Goal: Task Accomplishment & Management: Complete application form

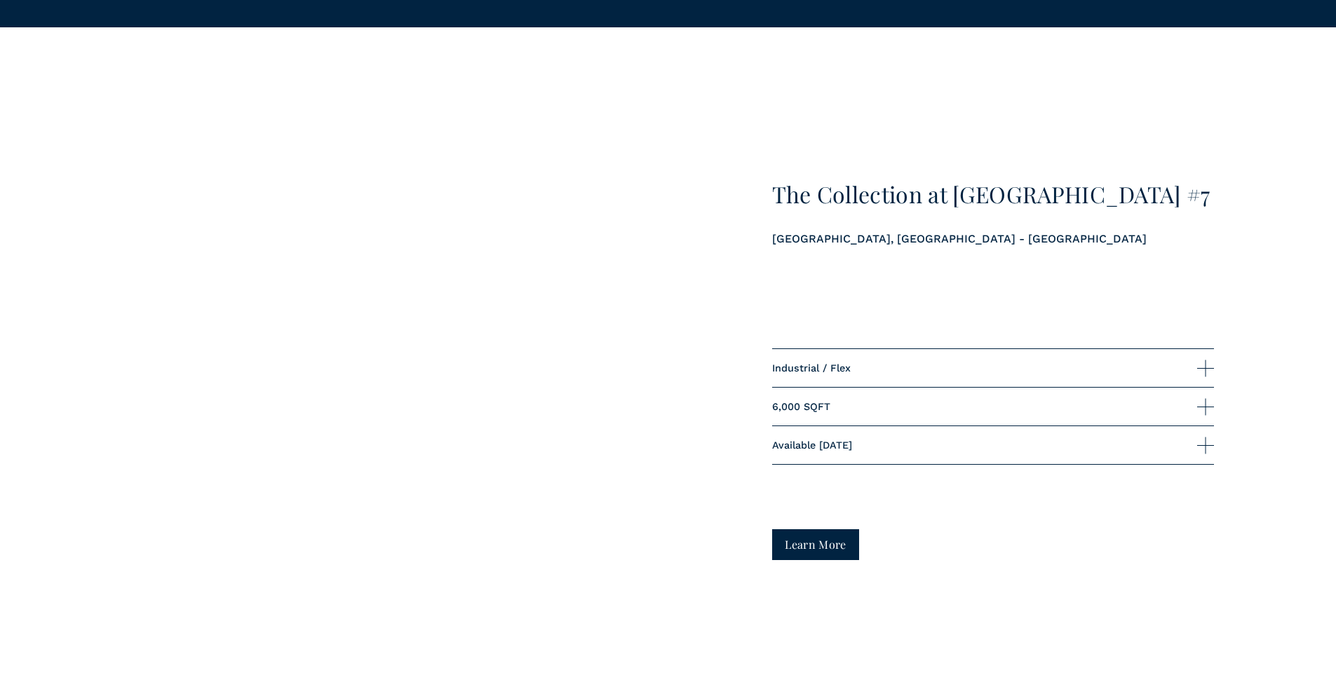
scroll to position [1473, 0]
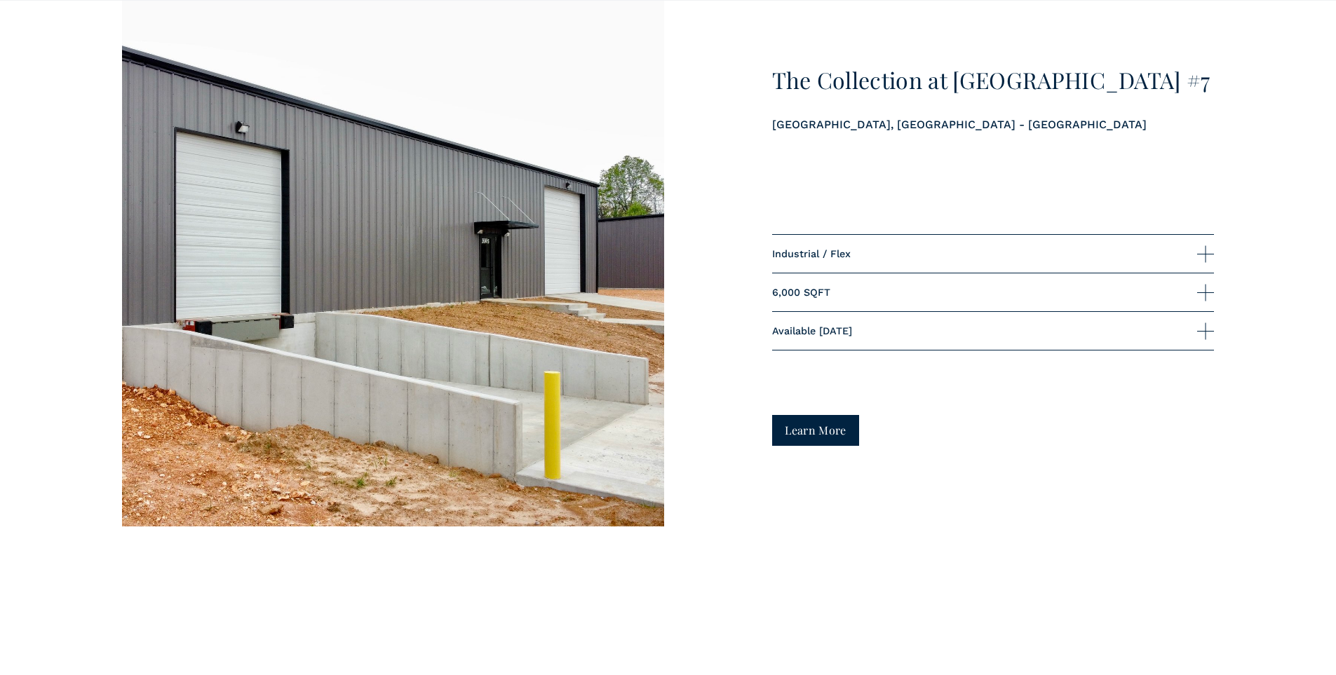
click at [1203, 292] on div at bounding box center [1205, 292] width 17 height 17
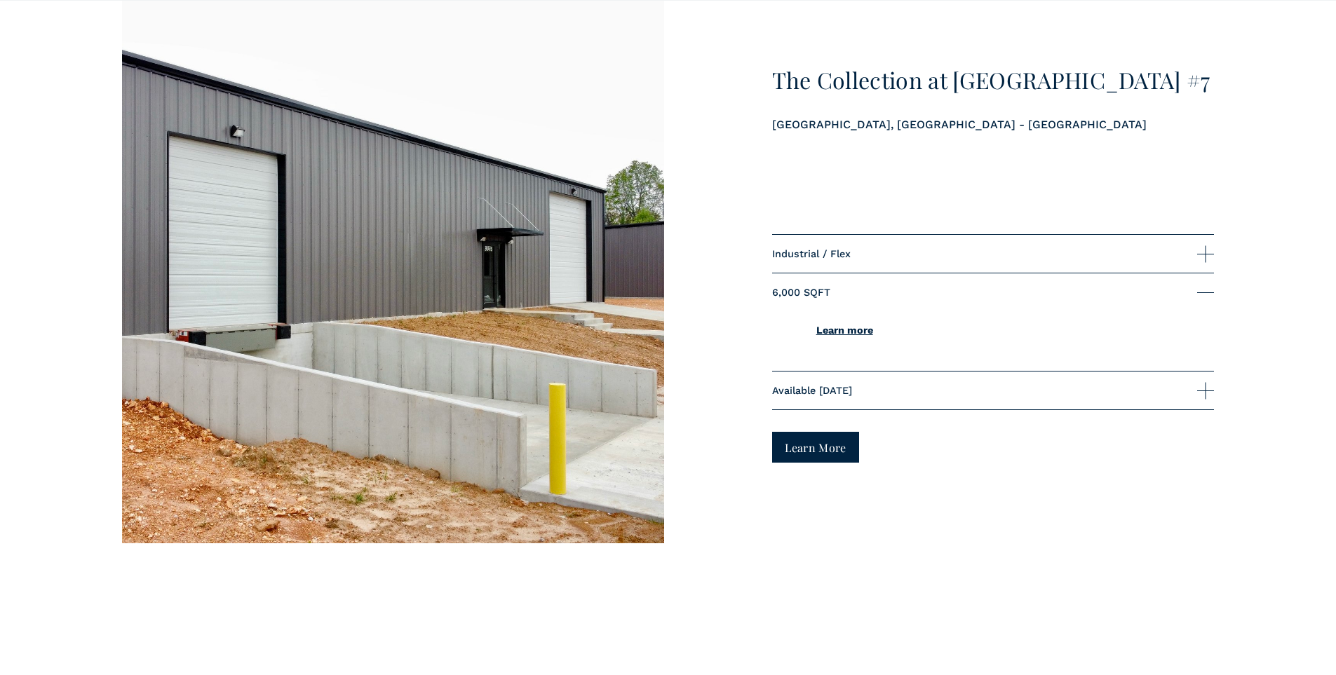
click at [1211, 262] on div at bounding box center [1205, 253] width 17 height 17
click at [859, 291] on u "Learn more" at bounding box center [844, 291] width 57 height 11
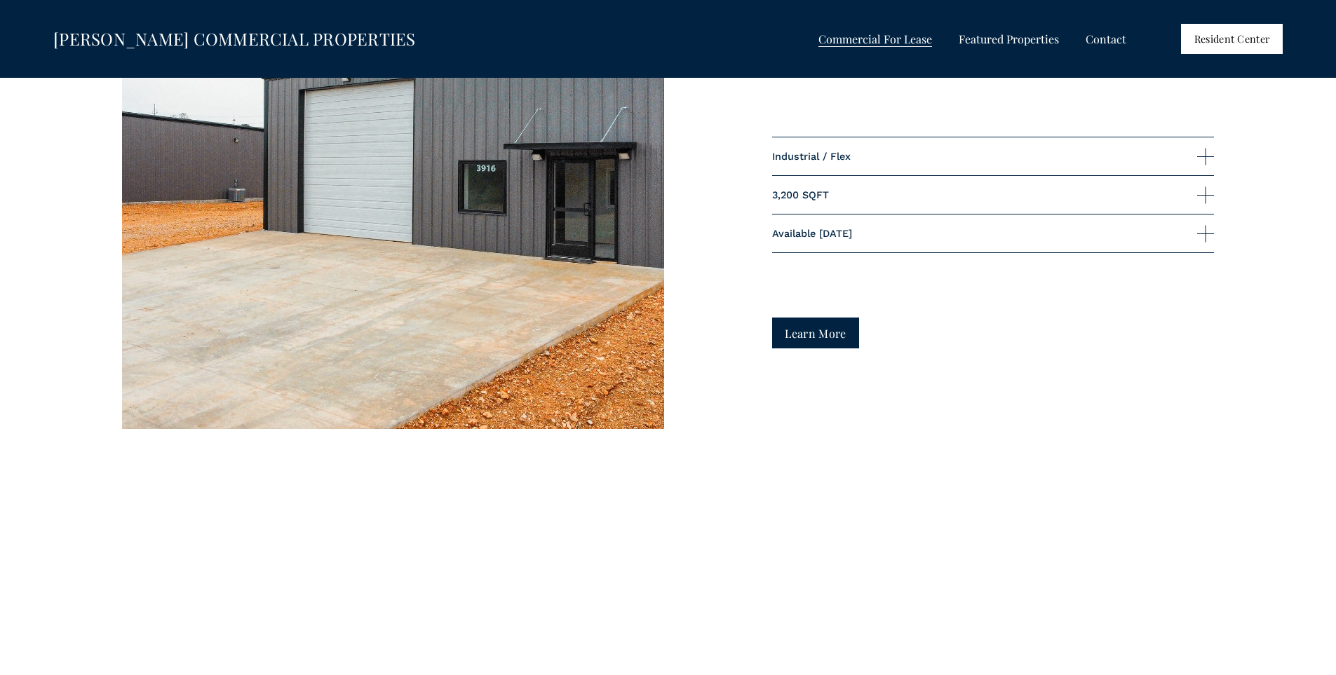
scroll to position [2272, 0]
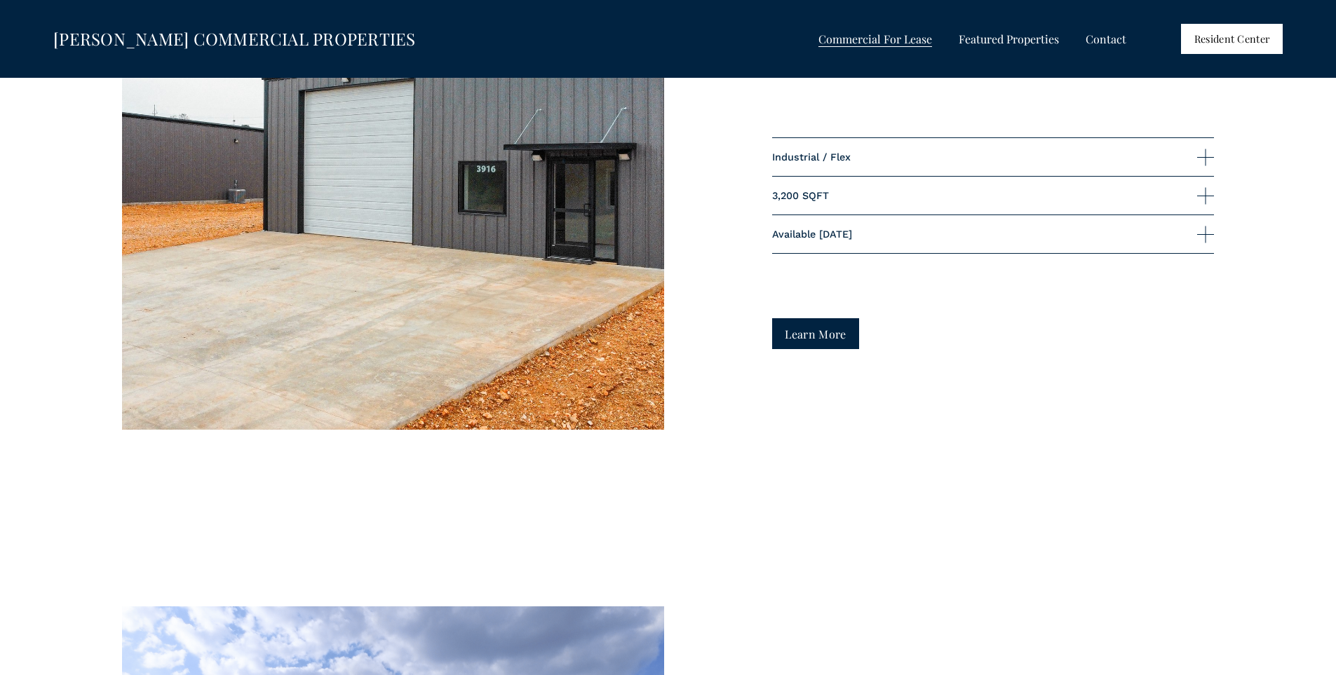
click at [886, 39] on span "Commercial For Lease" at bounding box center [876, 39] width 114 height 18
click at [0, 0] on span "Retail For Lease" at bounding box center [0, 0] width 0 height 0
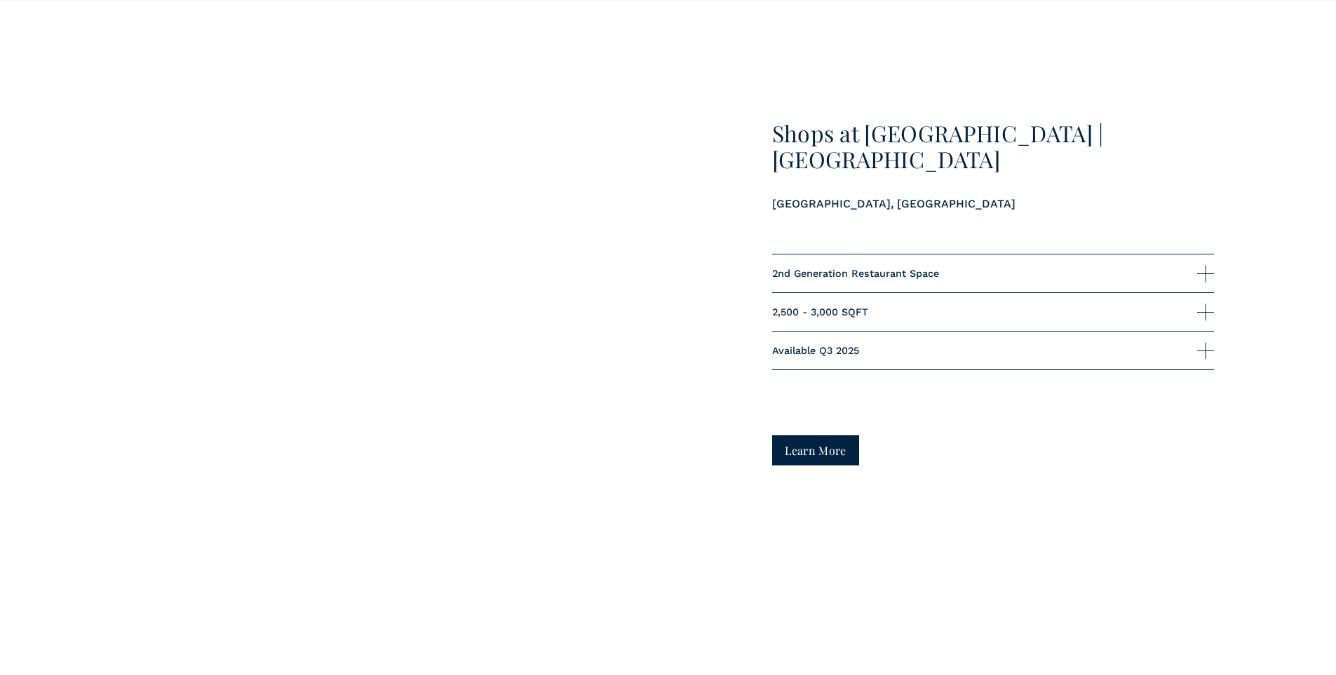
scroll to position [2946, 0]
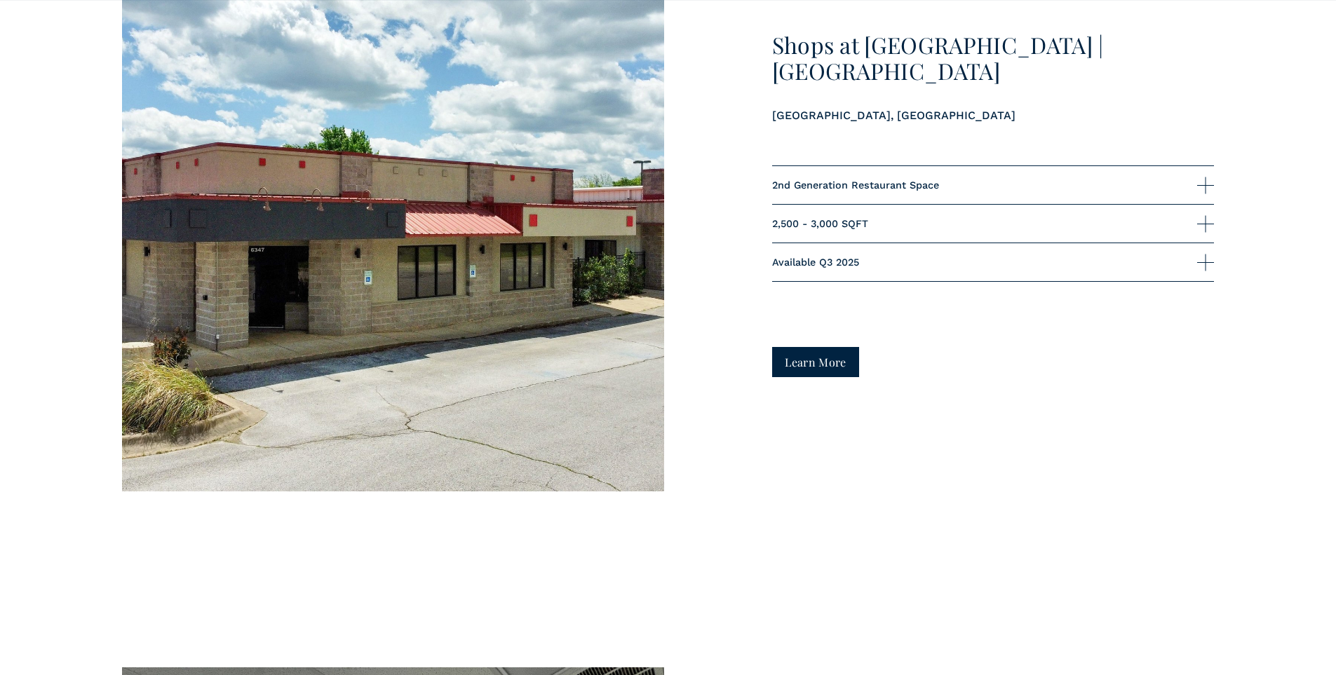
click at [903, 229] on span "2,500 - 3,000 SQFT" at bounding box center [985, 223] width 426 height 11
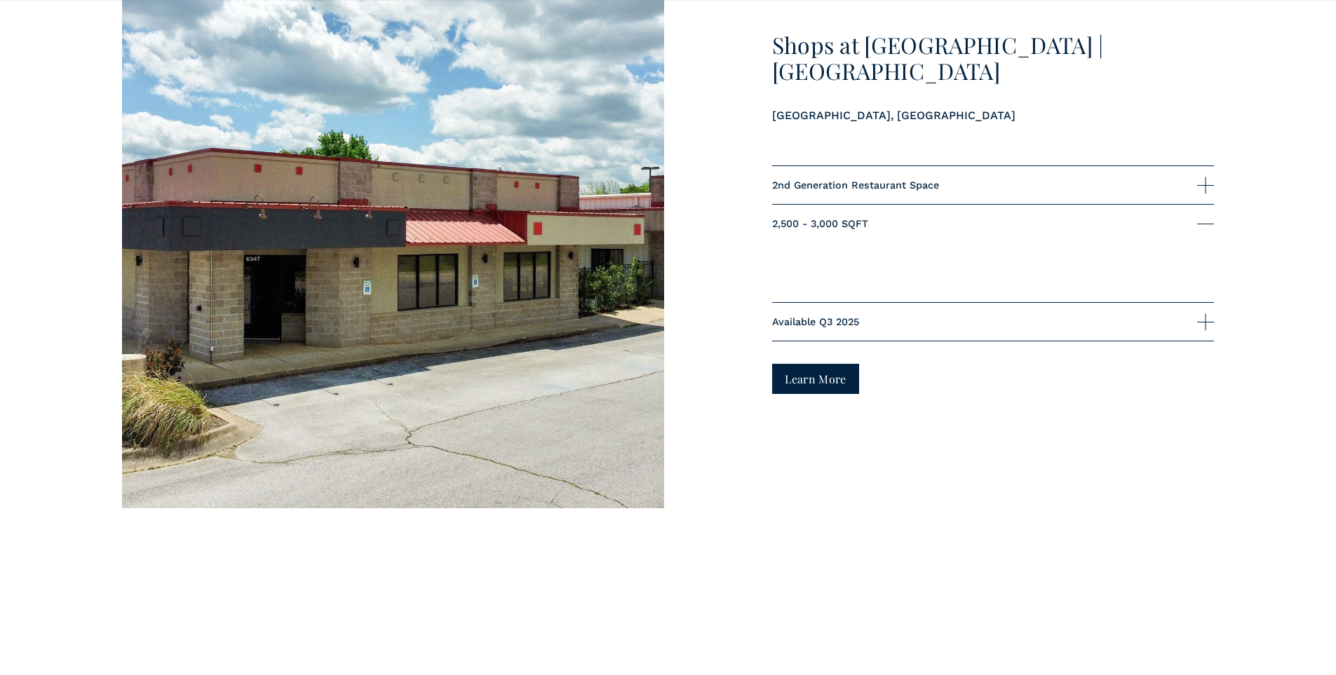
click at [877, 321] on span "Available Q3 2025" at bounding box center [985, 321] width 426 height 11
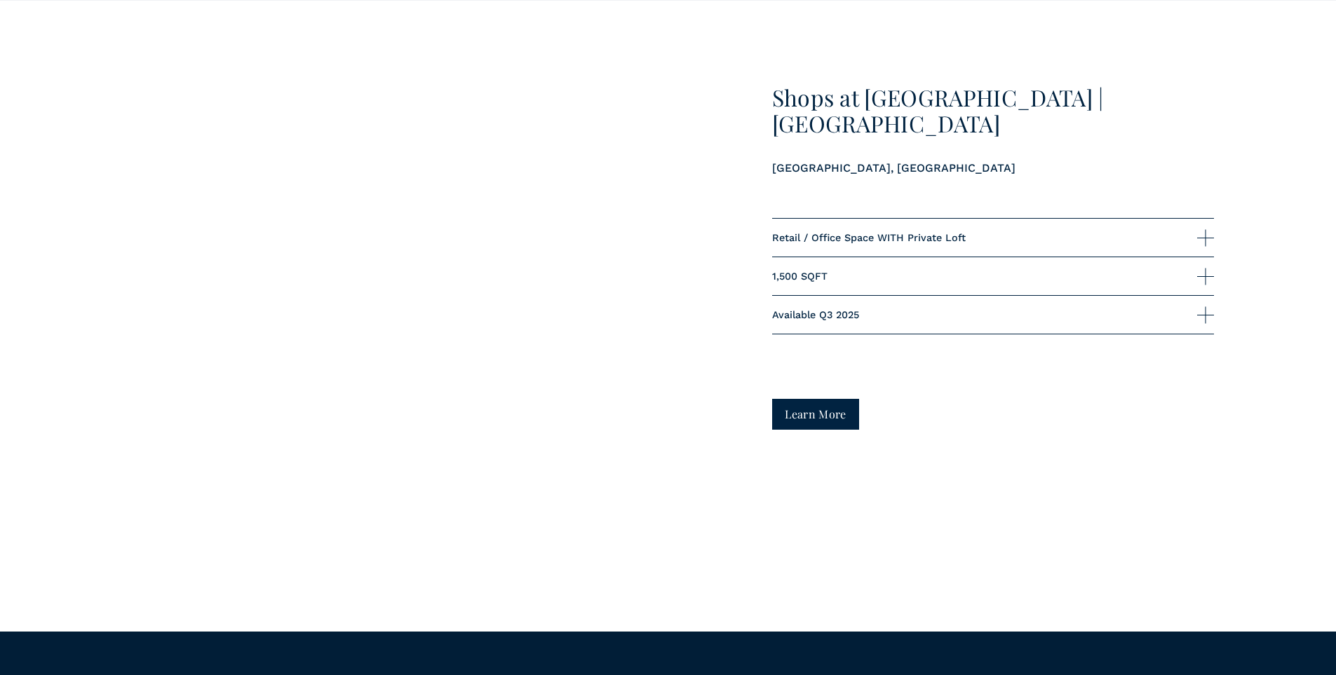
scroll to position [4349, 0]
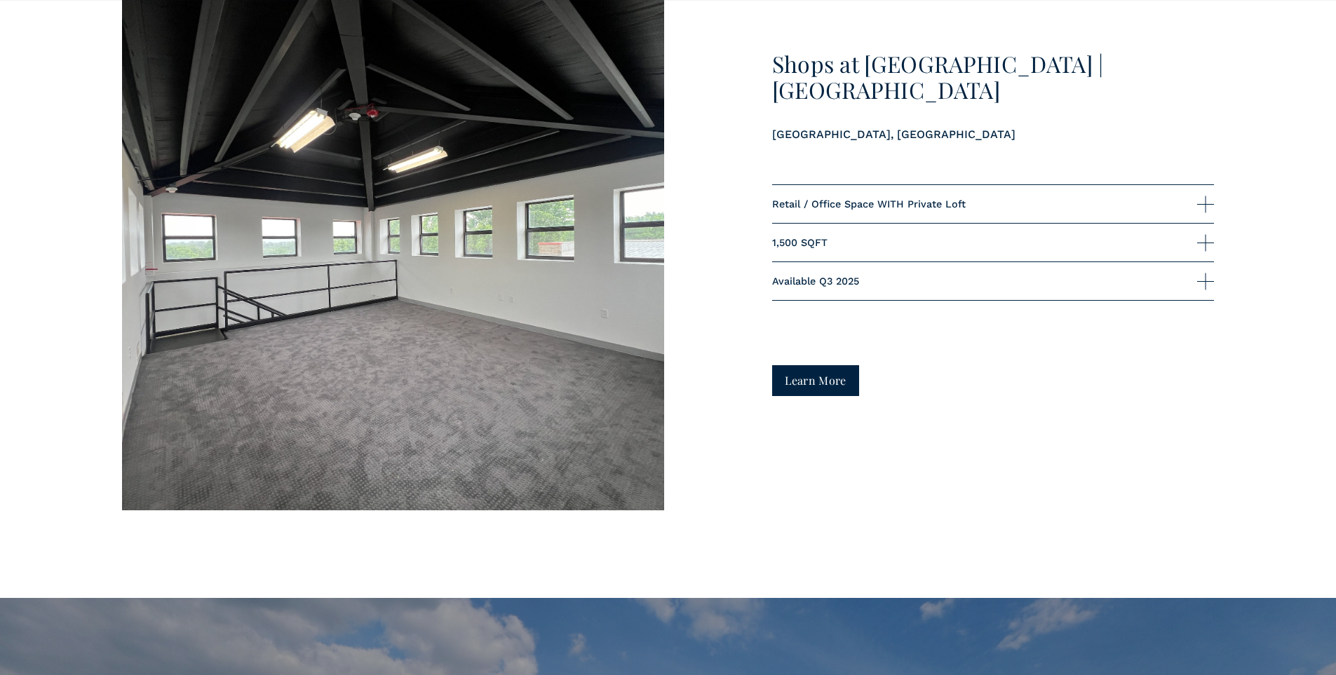
click at [814, 248] on span "1,500 SQFT" at bounding box center [985, 242] width 426 height 11
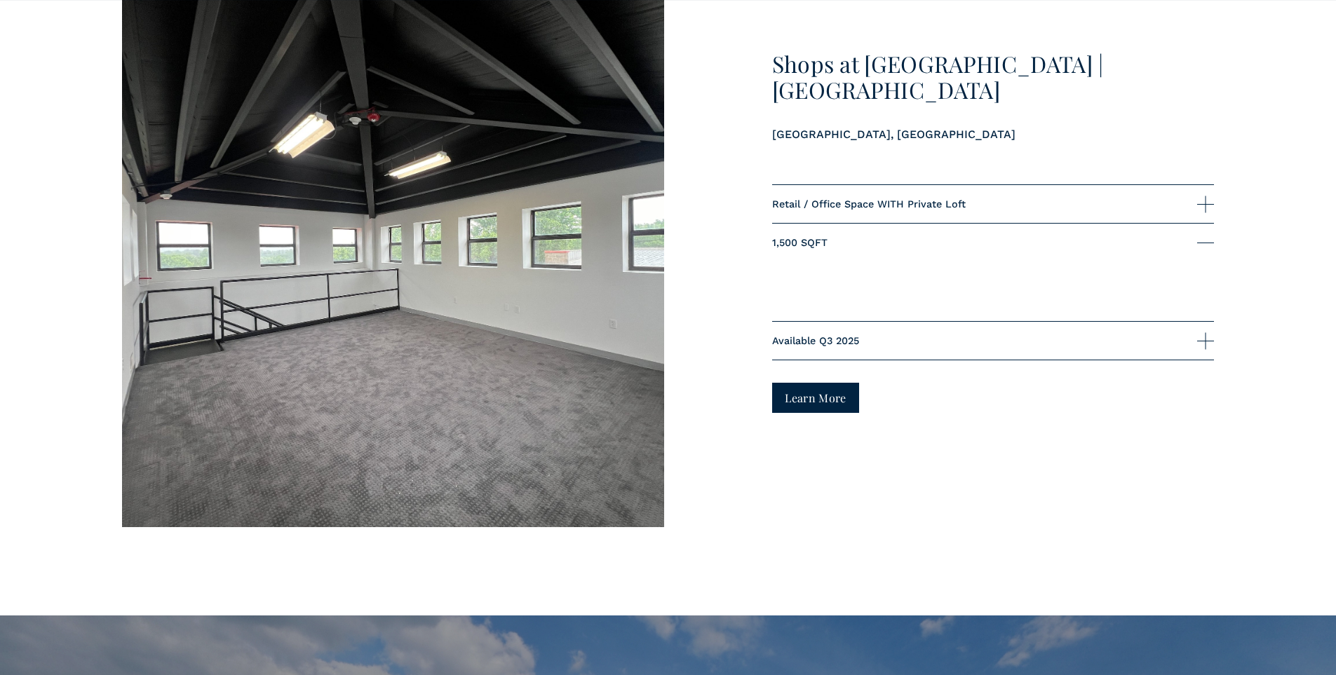
click at [776, 396] on link "Learn More" at bounding box center [816, 398] width 88 height 30
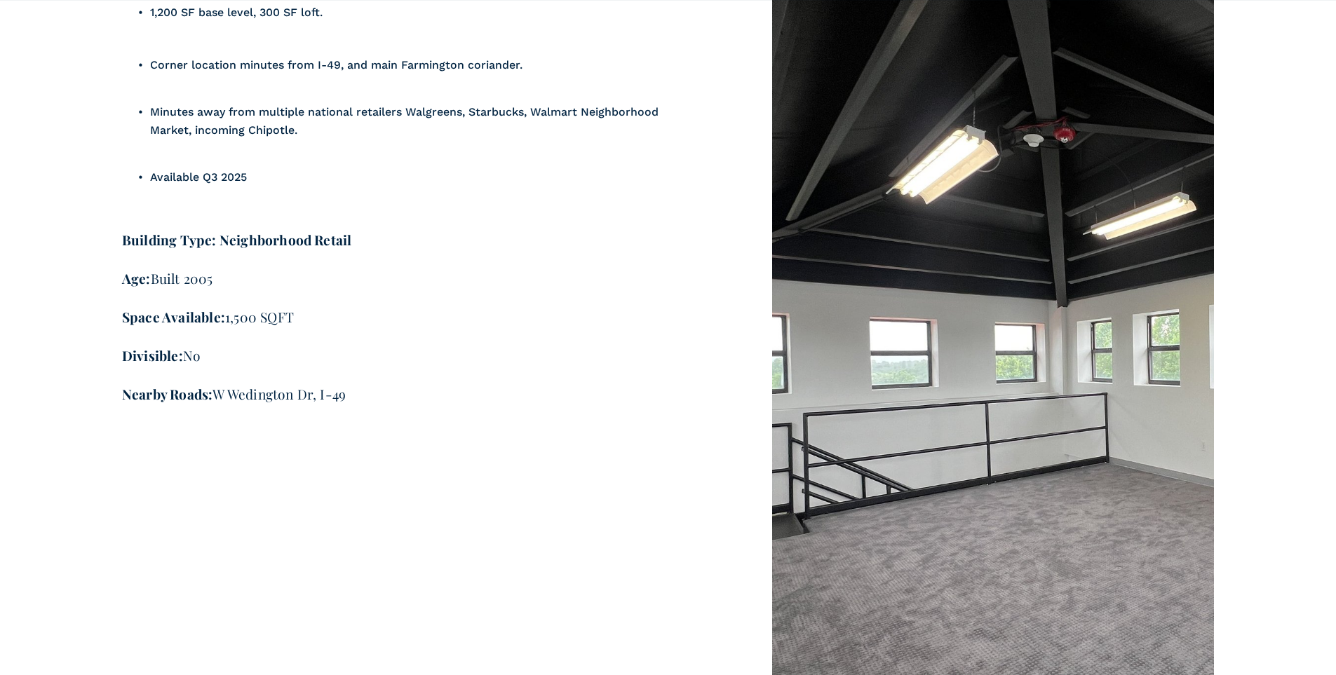
scroll to position [2244, 0]
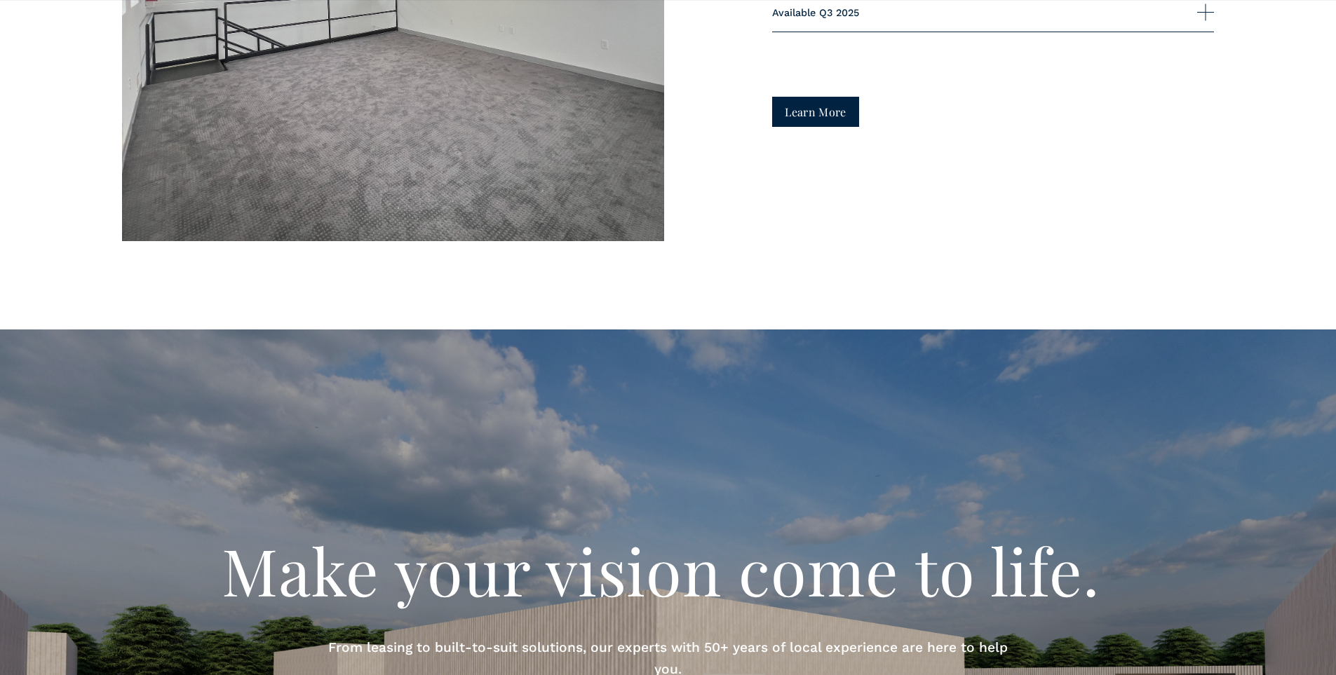
scroll to position [4349, 0]
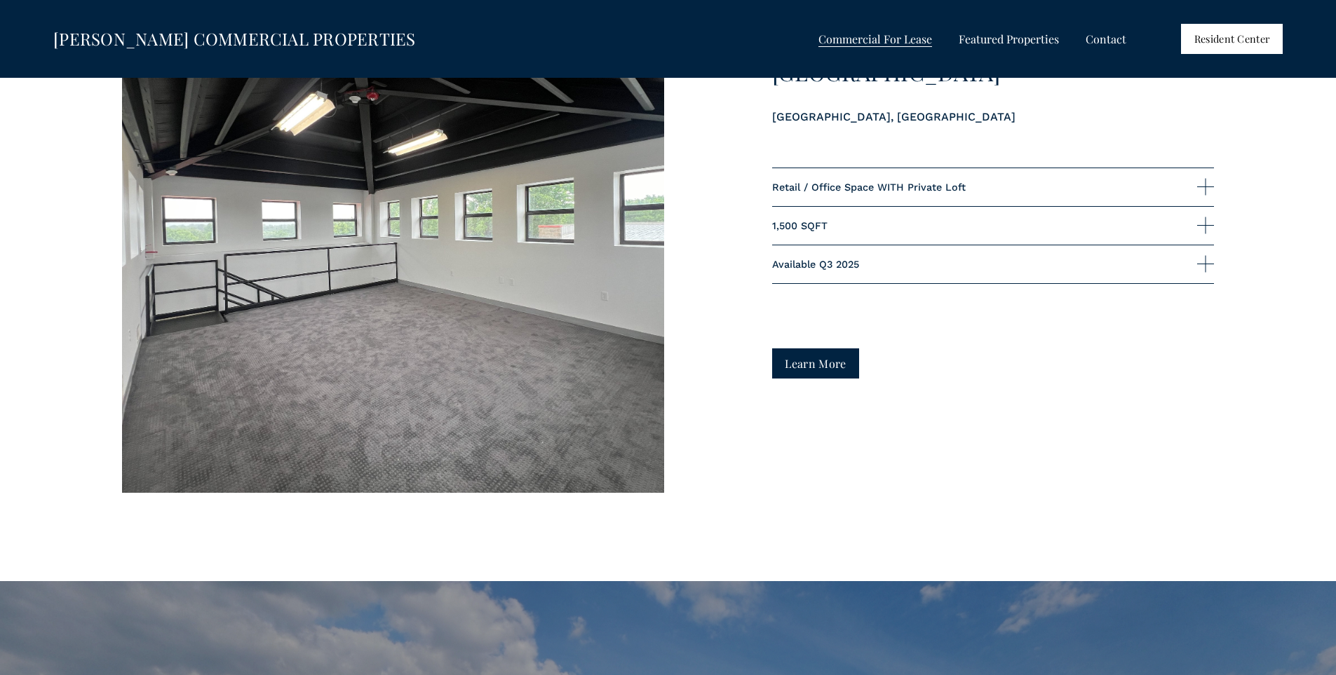
click at [0, 0] on span "All Listings" at bounding box center [0, 0] width 0 height 0
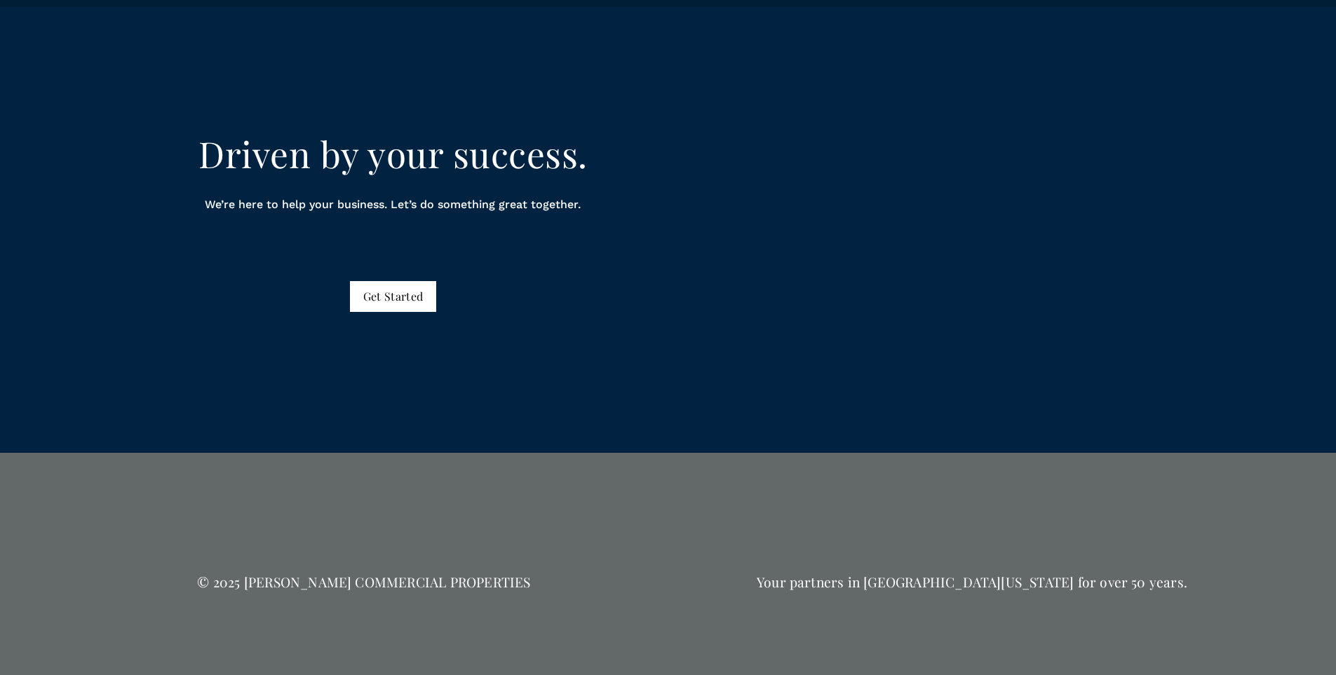
scroll to position [7684, 0]
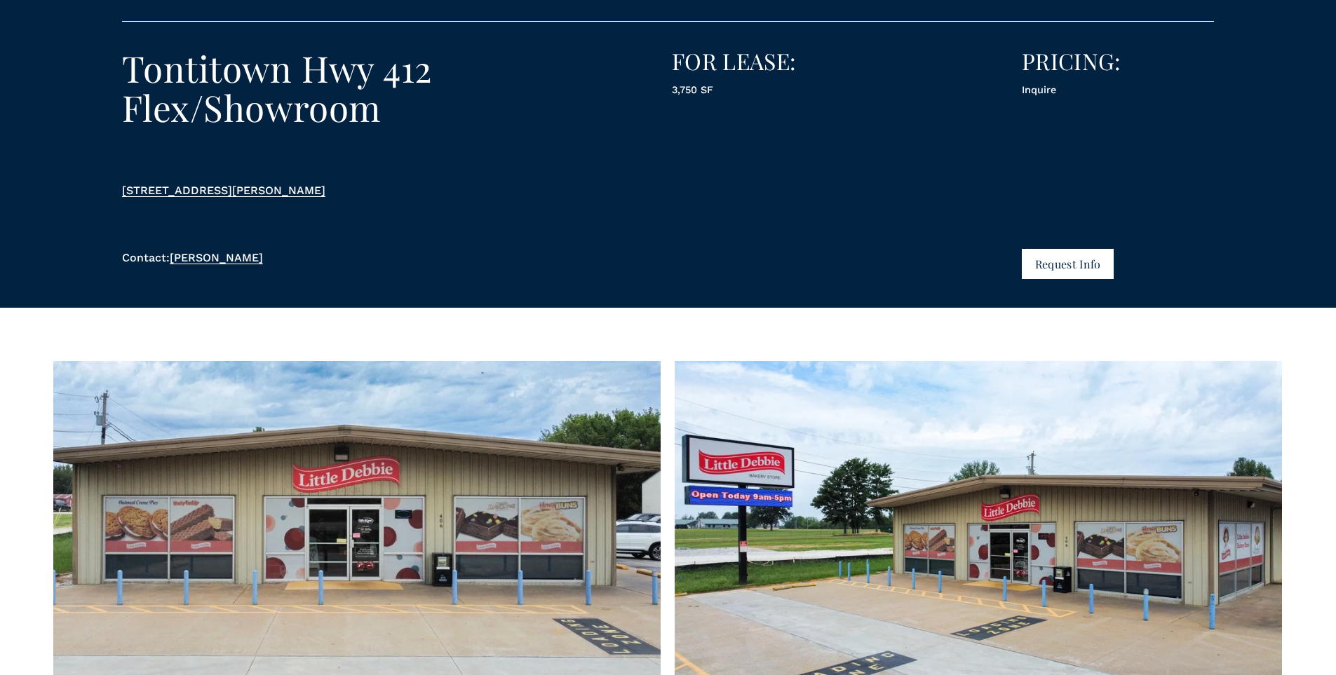
scroll to position [140, 0]
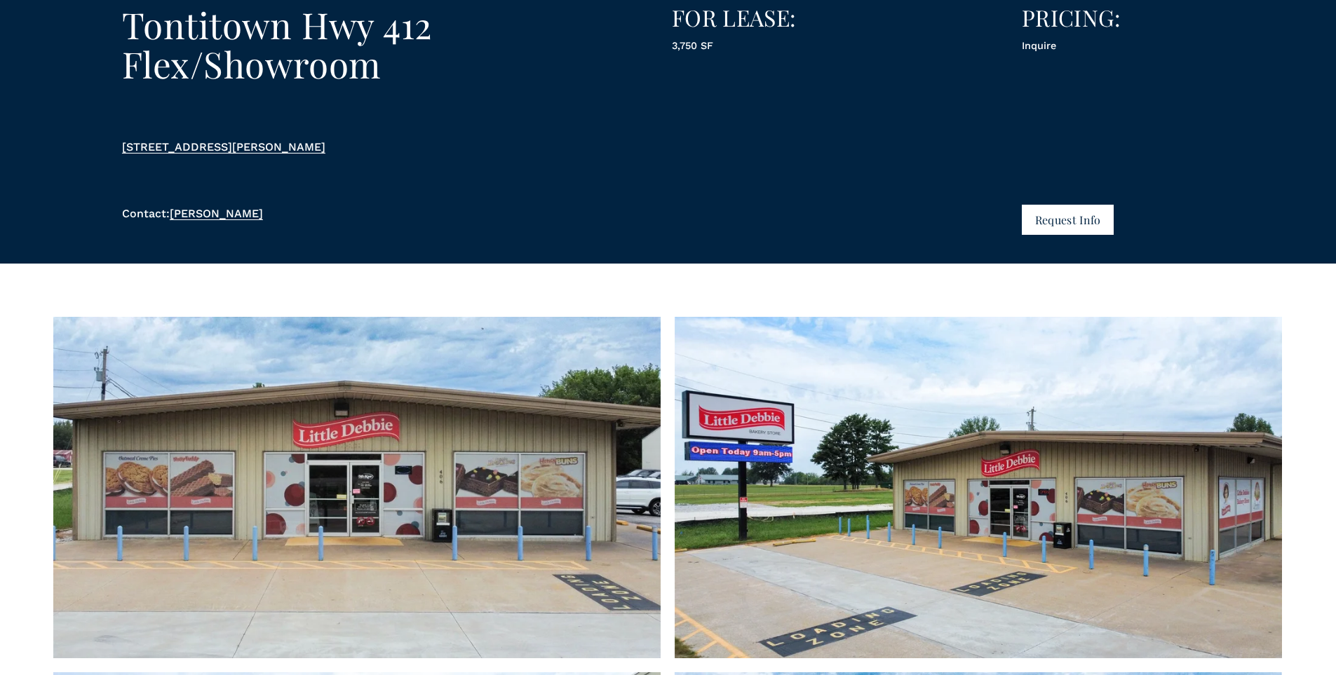
click at [1054, 234] on button "Request Info" at bounding box center [1068, 220] width 92 height 30
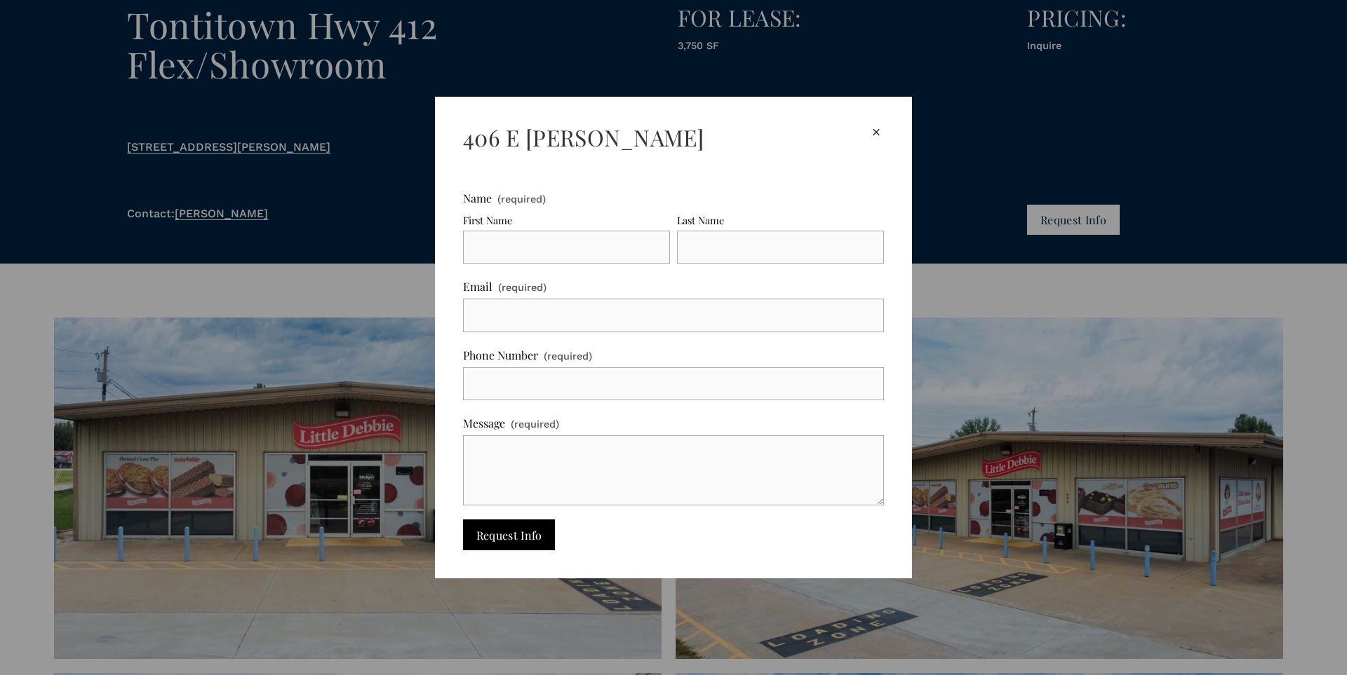
click at [483, 261] on input "First Name" at bounding box center [566, 248] width 207 height 34
type input "[PERSON_NAME]"
type input "Siliakus"
type input "naturalstateprinting@gmail.com"
type input "4794261000"
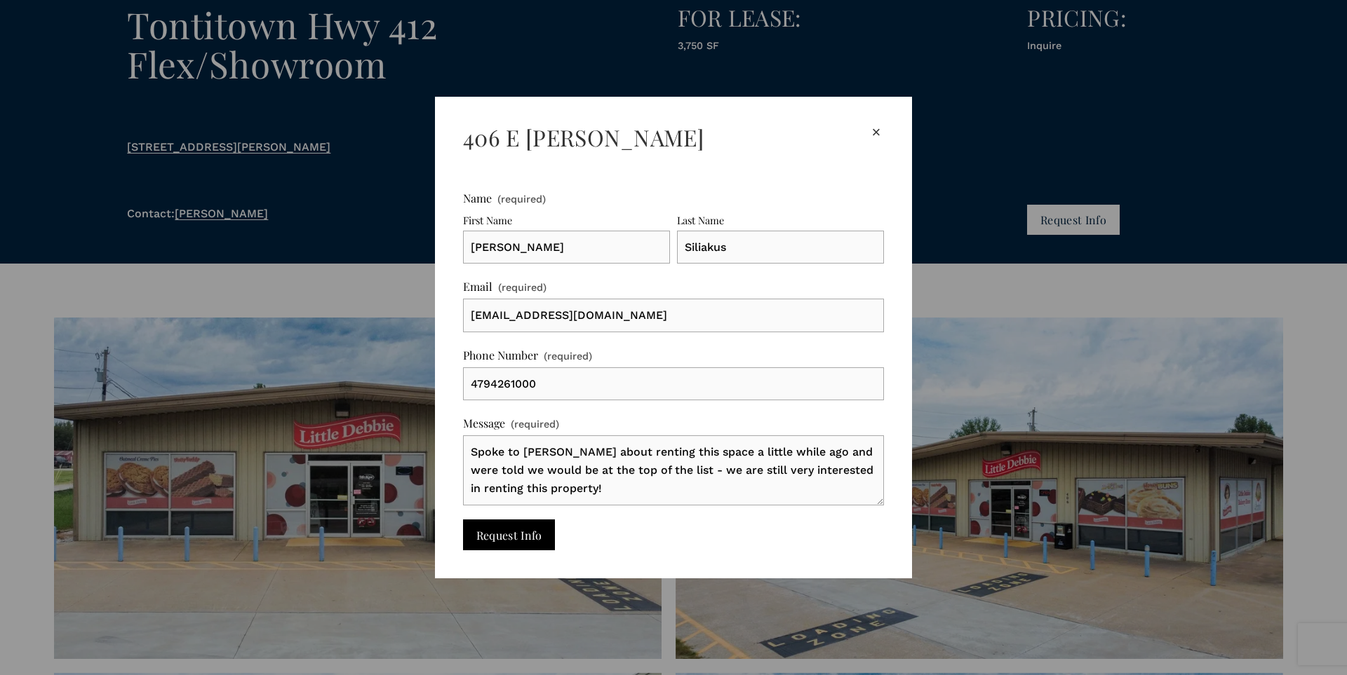
drag, startPoint x: 684, startPoint y: 469, endPoint x: 576, endPoint y: 472, distance: 108.1
click at [576, 472] on textarea "Spoke to Mrs. Tobin about renting this space a little while ago and were told w…" at bounding box center [673, 471] width 421 height 70
type textarea "Spoke to Mrs. Tobin about renting this space a little while ago and were told w…"
click at [518, 534] on span "Request Info" at bounding box center [509, 535] width 66 height 15
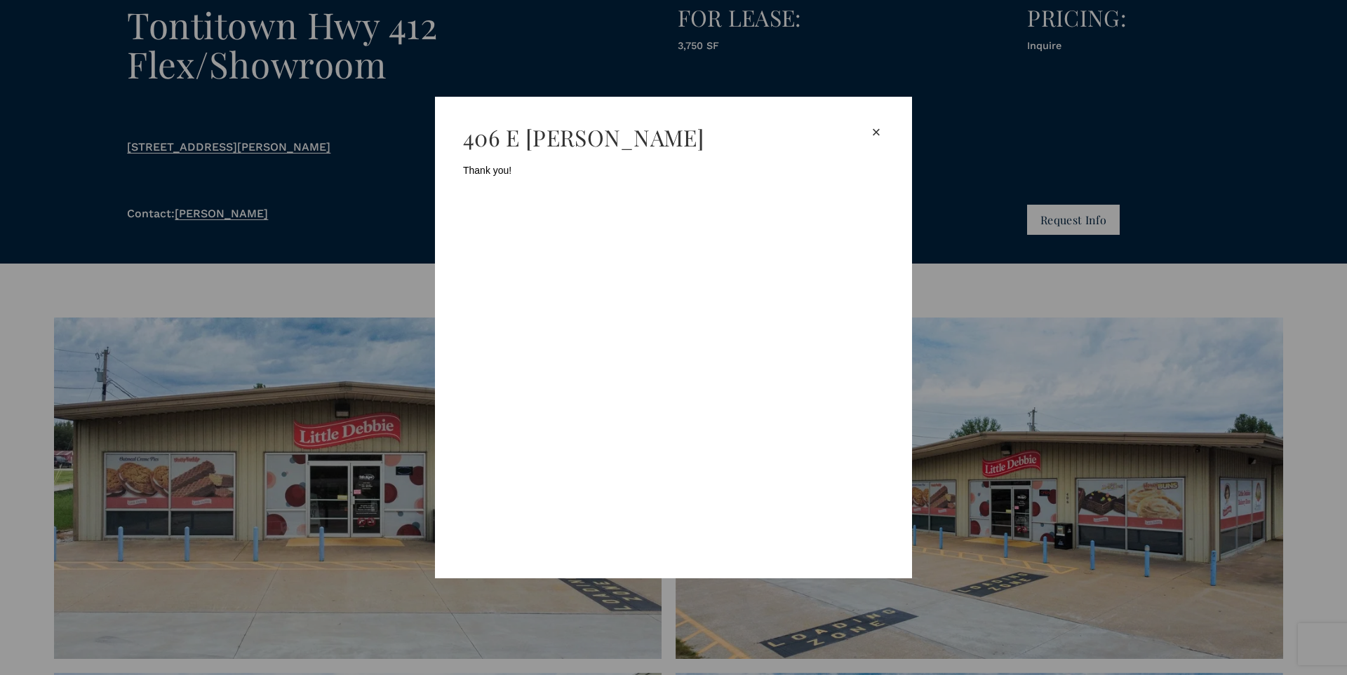
click at [876, 132] on div "×" at bounding box center [875, 132] width 15 height 15
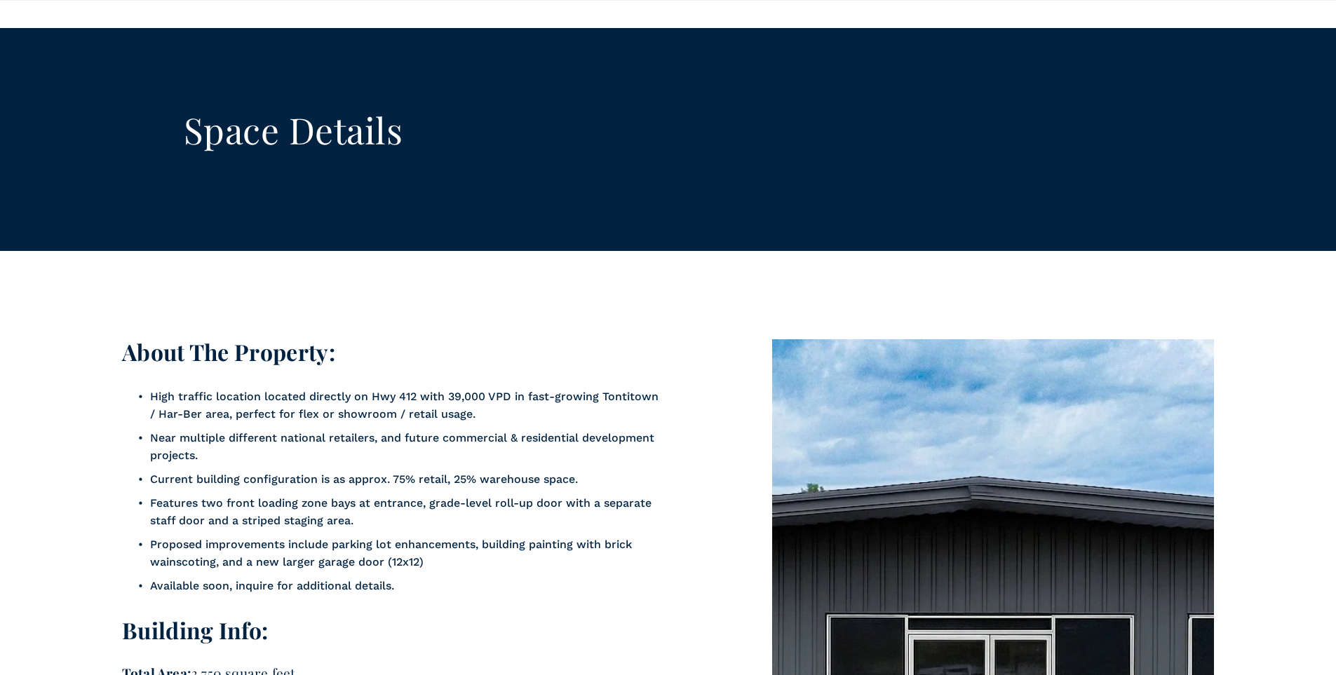
scroll to position [1753, 0]
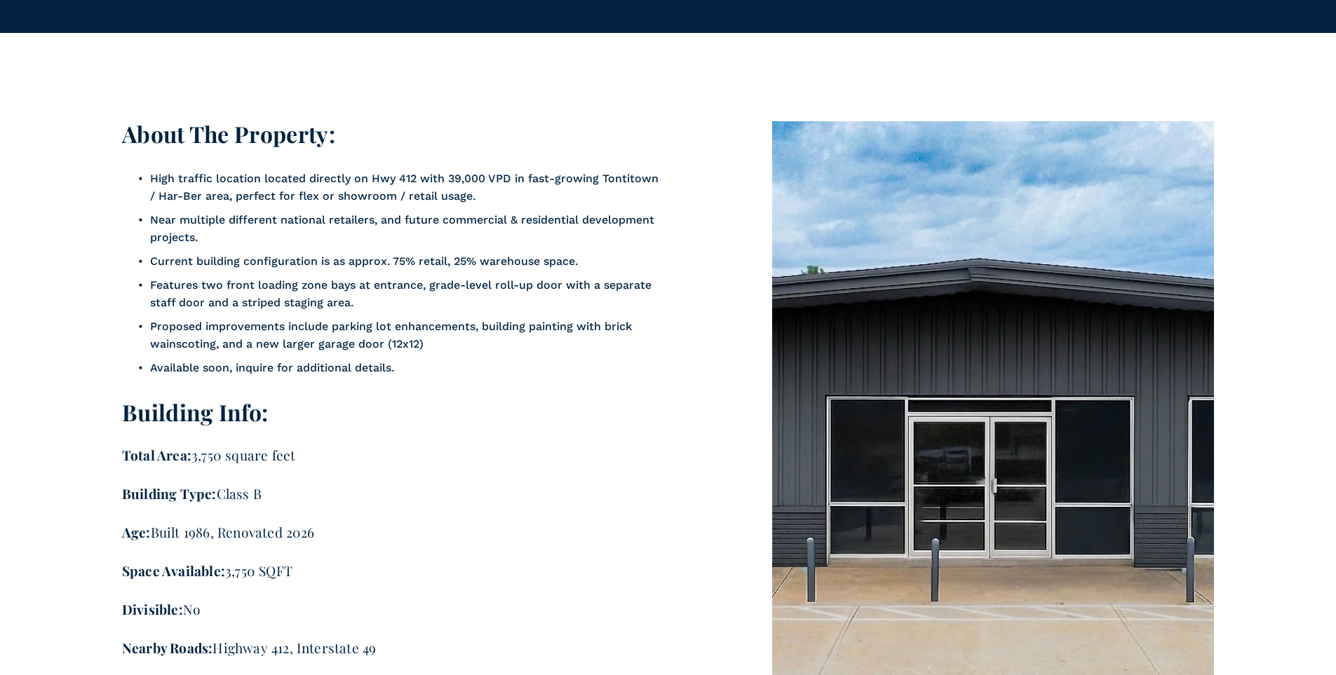
click at [613, 246] on p "Near multiple different national retailers, and future commercial & residential…" at bounding box center [407, 229] width 514 height 36
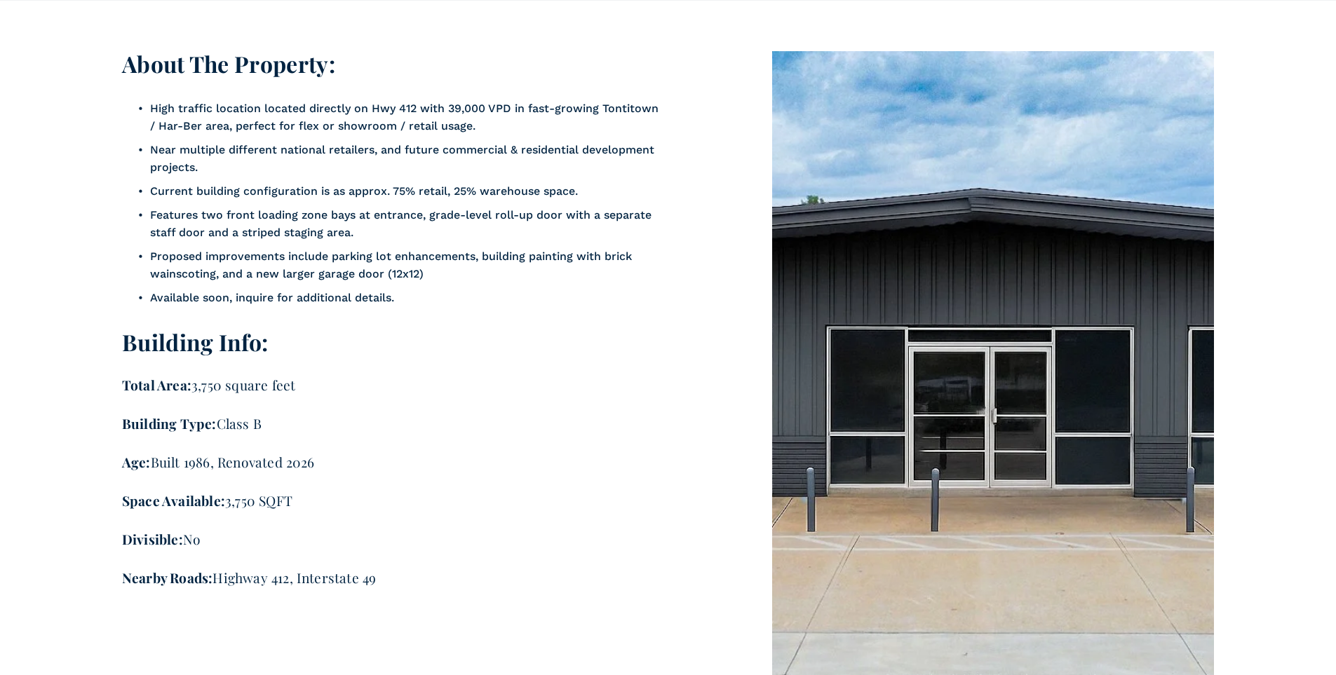
click at [408, 230] on p "Features two front loading zone bays at entrance, grade-level roll-up door with…" at bounding box center [407, 224] width 514 height 36
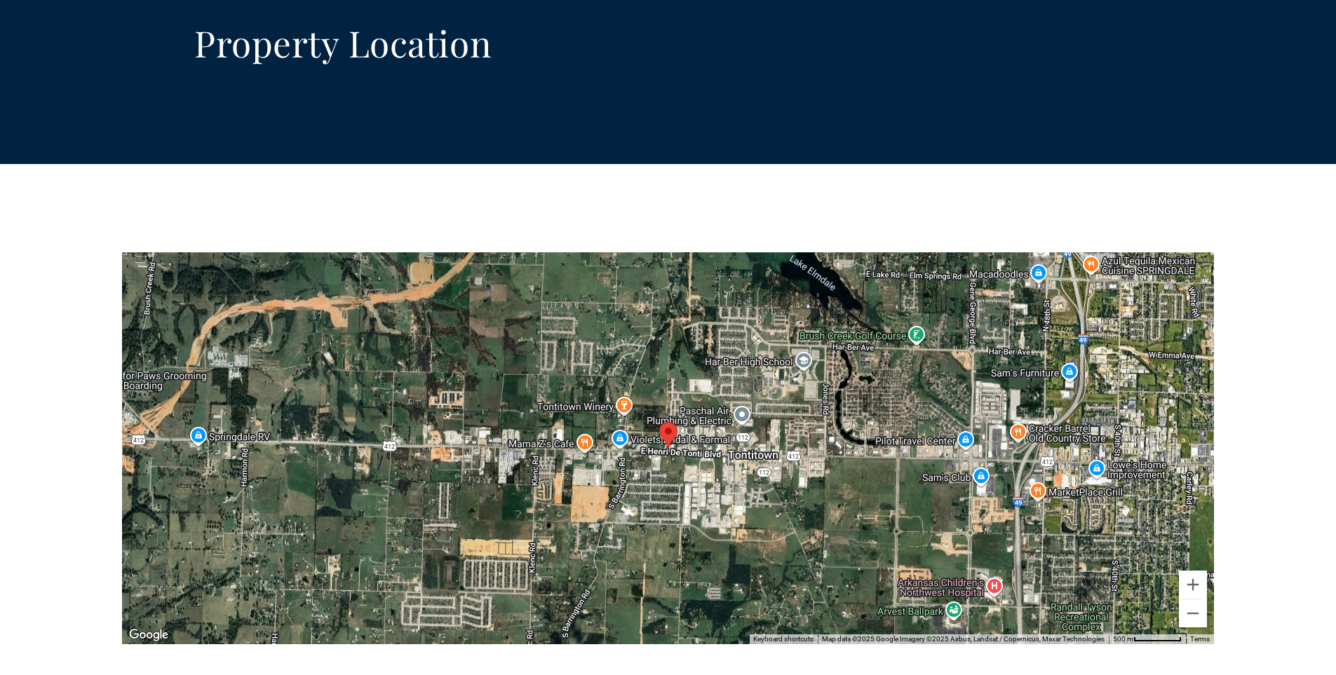
scroll to position [2876, 0]
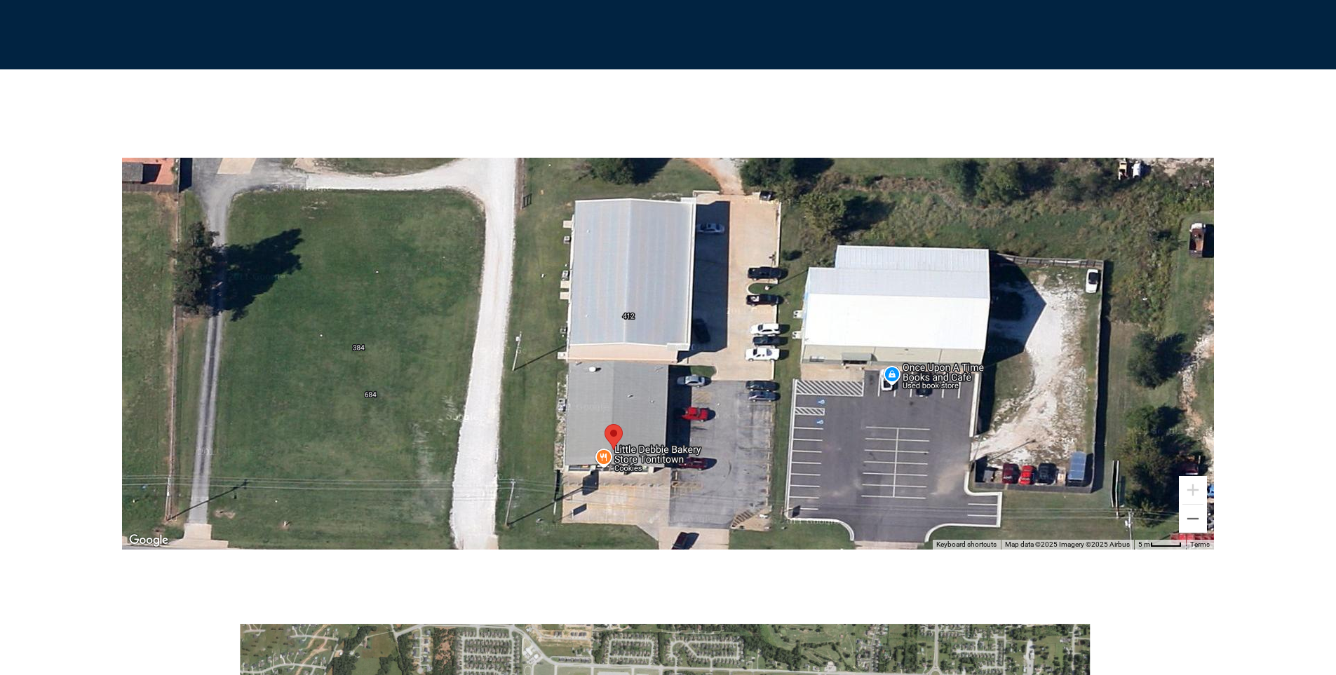
drag, startPoint x: 766, startPoint y: 225, endPoint x: 732, endPoint y: 458, distance: 235.3
click at [732, 458] on div at bounding box center [668, 354] width 1092 height 393
